Goal: Task Accomplishment & Management: Use online tool/utility

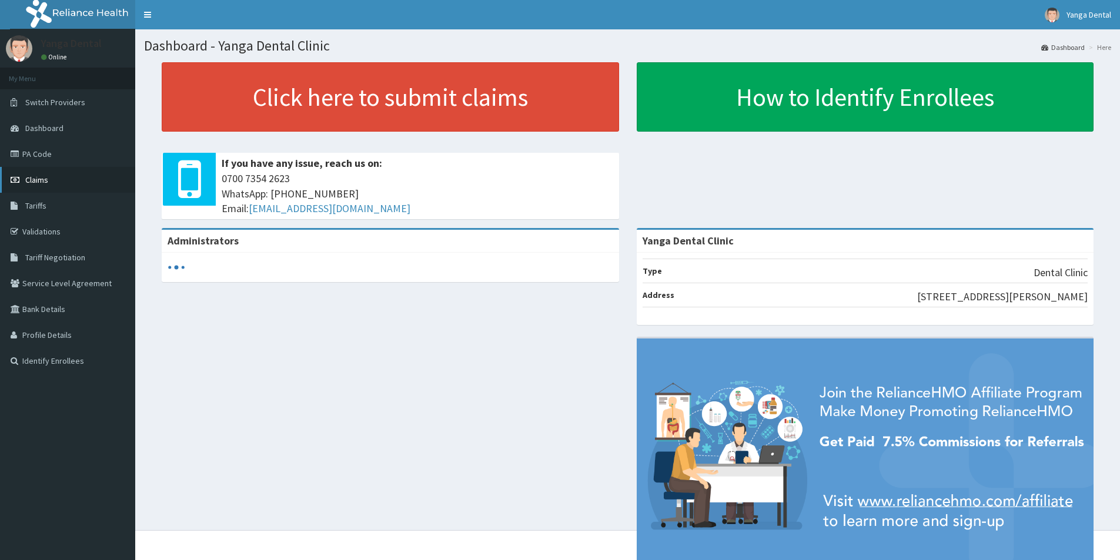
drag, startPoint x: 66, startPoint y: 182, endPoint x: 61, endPoint y: 178, distance: 7.1
click at [66, 182] on link "Claims" at bounding box center [67, 180] width 135 height 26
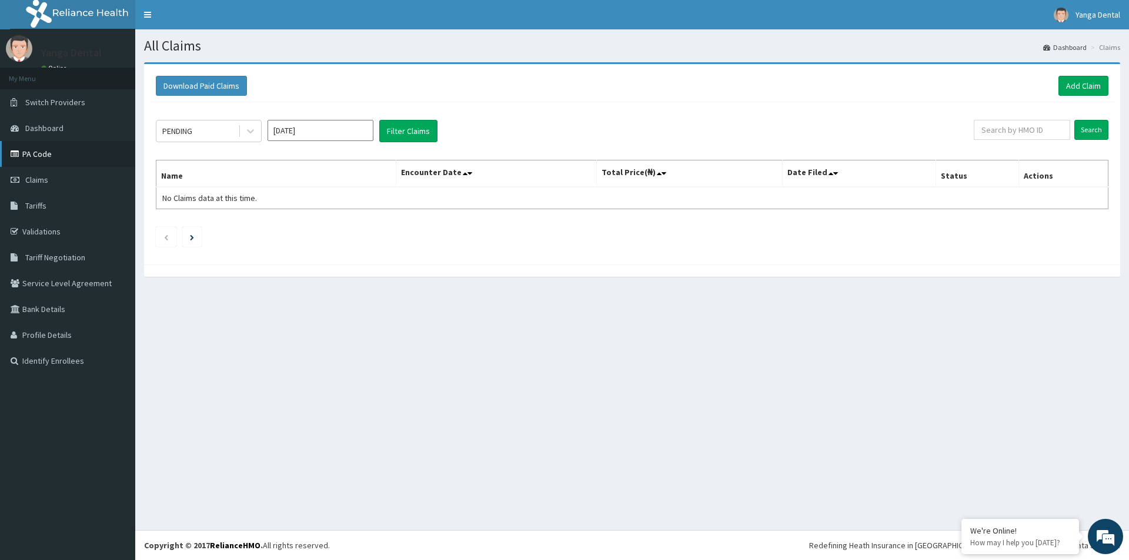
click at [99, 158] on link "PA Code" at bounding box center [67, 154] width 135 height 26
